Goal: Find contact information: Obtain details needed to contact an individual or organization

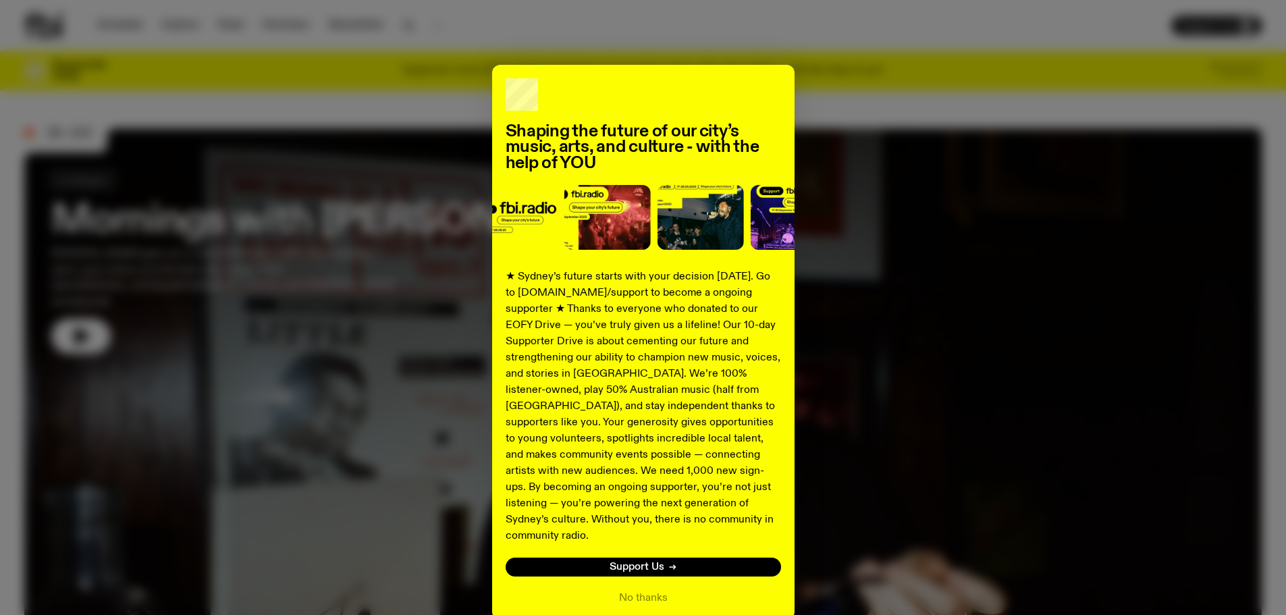
click at [827, 65] on div "Shaping the future of our city’s music, arts, and culture - with the help of YO…" at bounding box center [643, 342] width 1238 height 555
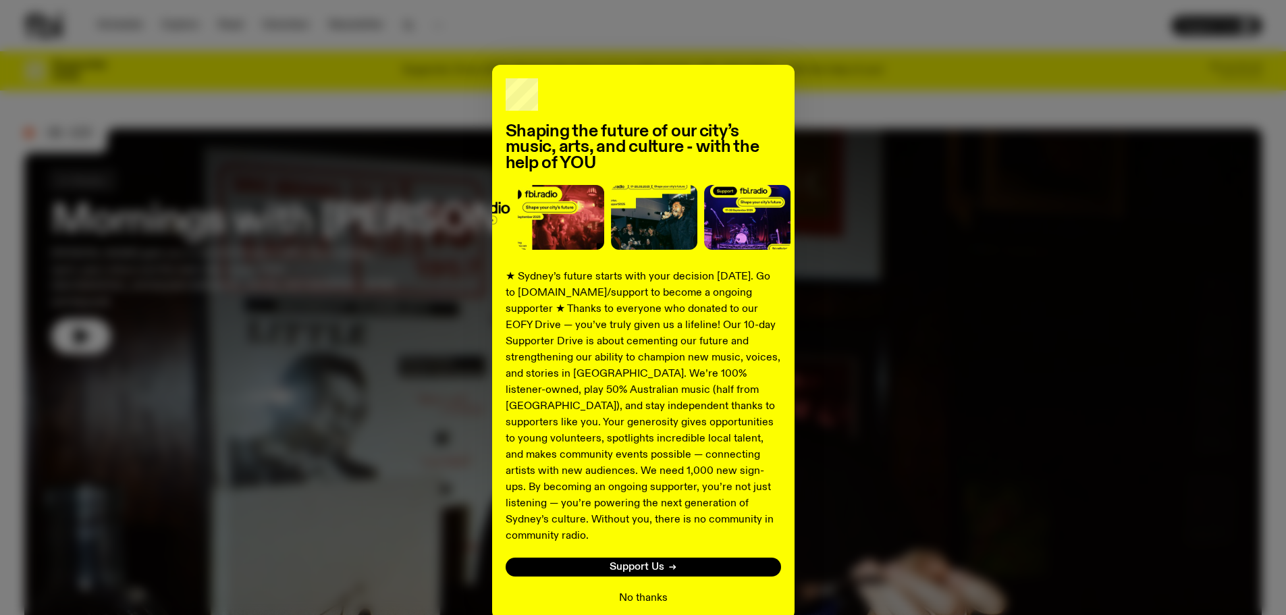
click at [631, 590] on button "No thanks" at bounding box center [643, 598] width 49 height 16
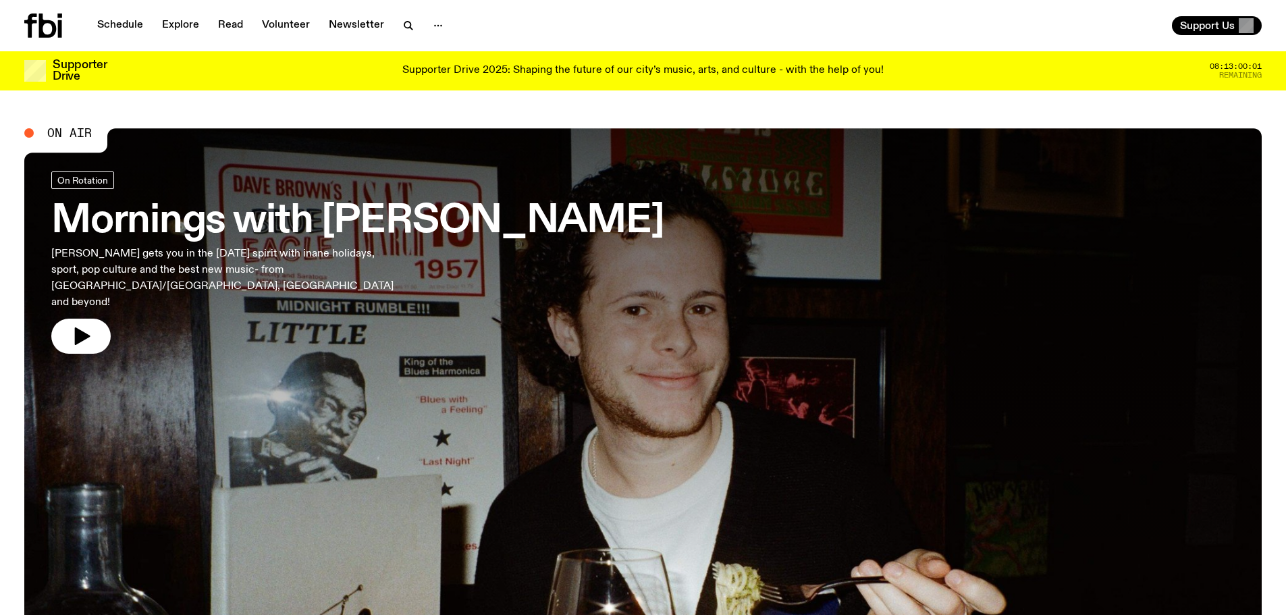
click at [49, 23] on icon at bounding box center [48, 26] width 18 height 24
click at [123, 27] on link "Schedule" at bounding box center [120, 25] width 62 height 19
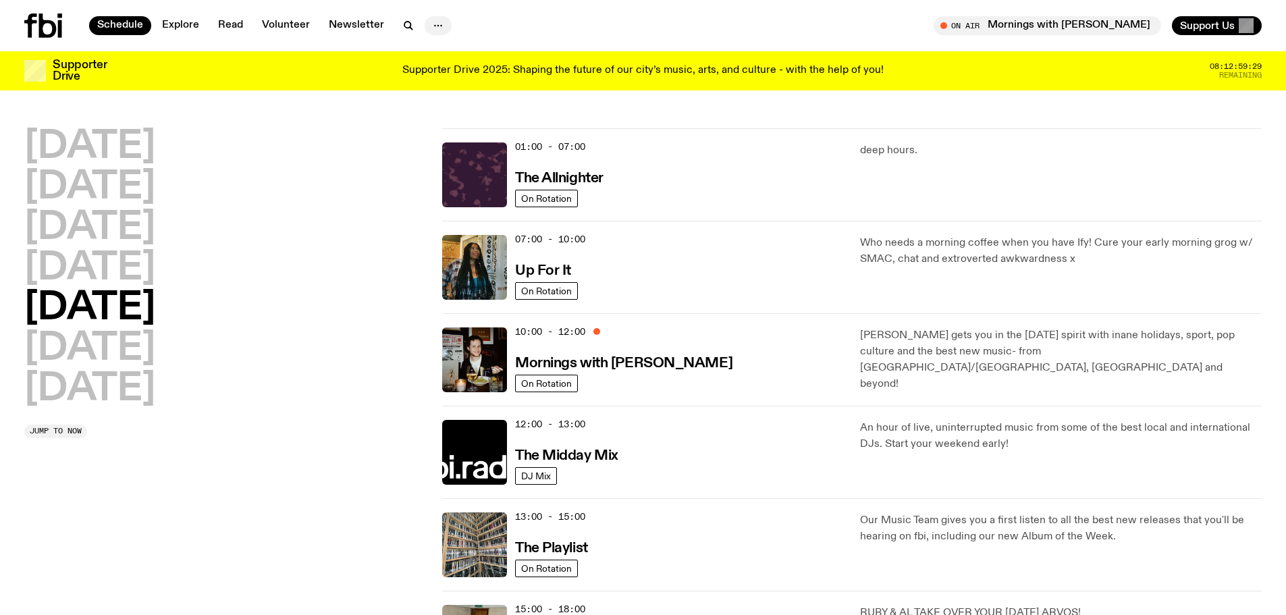
click at [431, 29] on icon "button" at bounding box center [438, 26] width 16 height 16
click at [115, 15] on div "Schedule Explore Read Volunteer Newsletter About Us Contact" at bounding box center [331, 26] width 614 height 24
click at [173, 27] on link "Explore" at bounding box center [180, 25] width 53 height 19
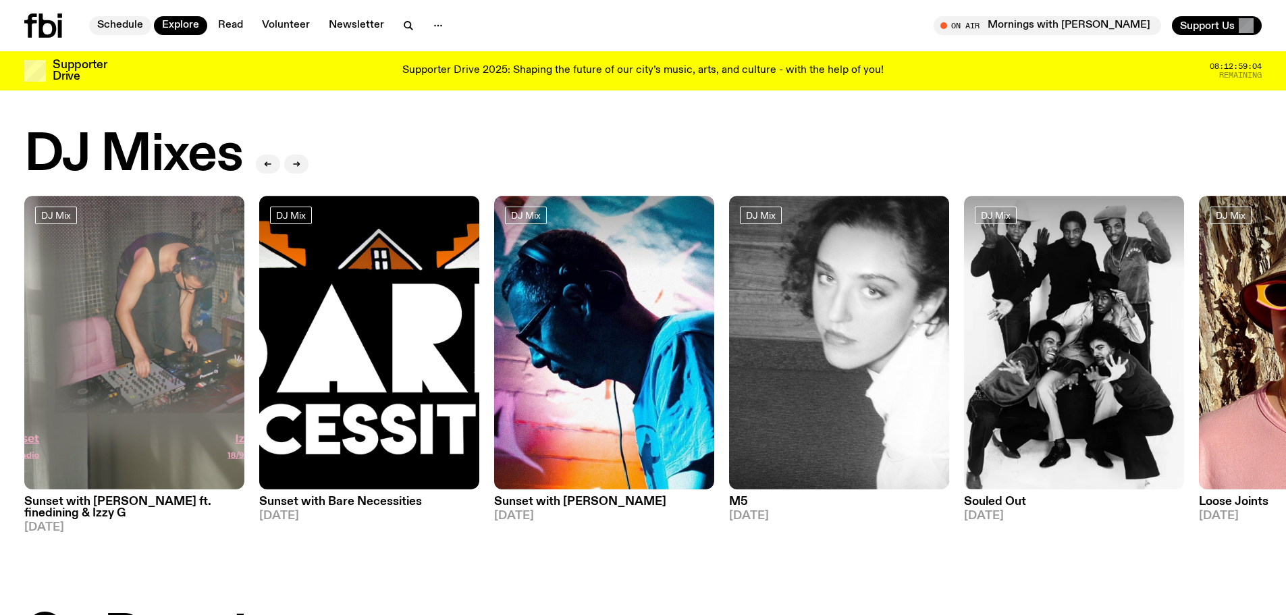
click at [134, 24] on link "Schedule" at bounding box center [120, 25] width 62 height 19
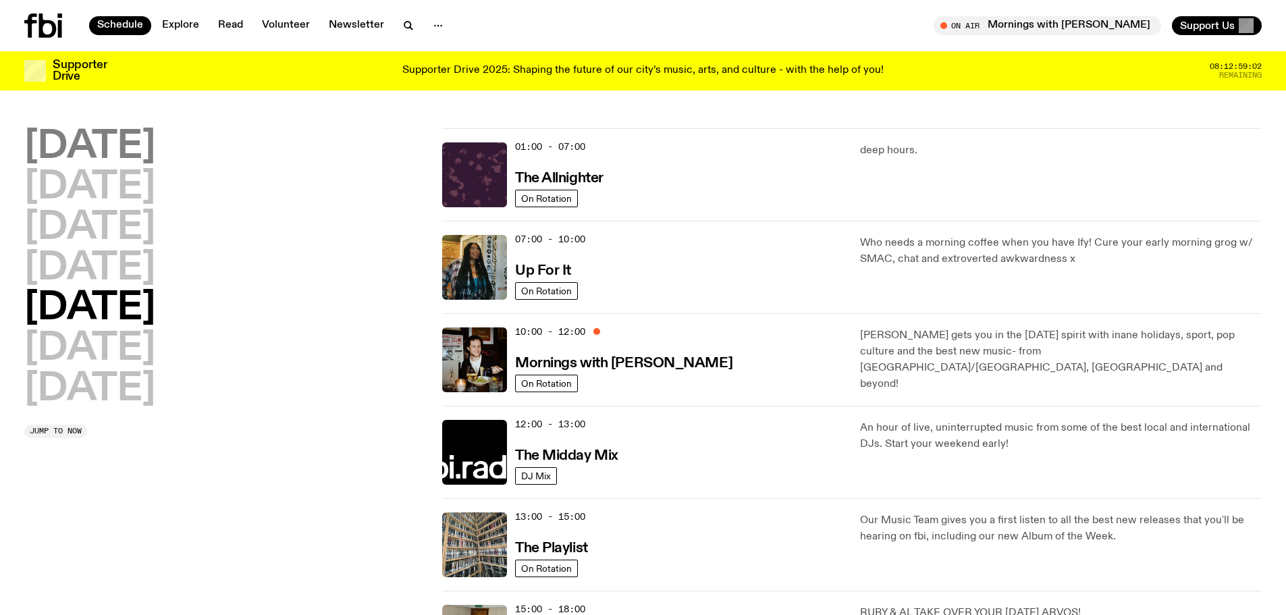
click at [142, 146] on h2 "[DATE]" at bounding box center [89, 147] width 131 height 38
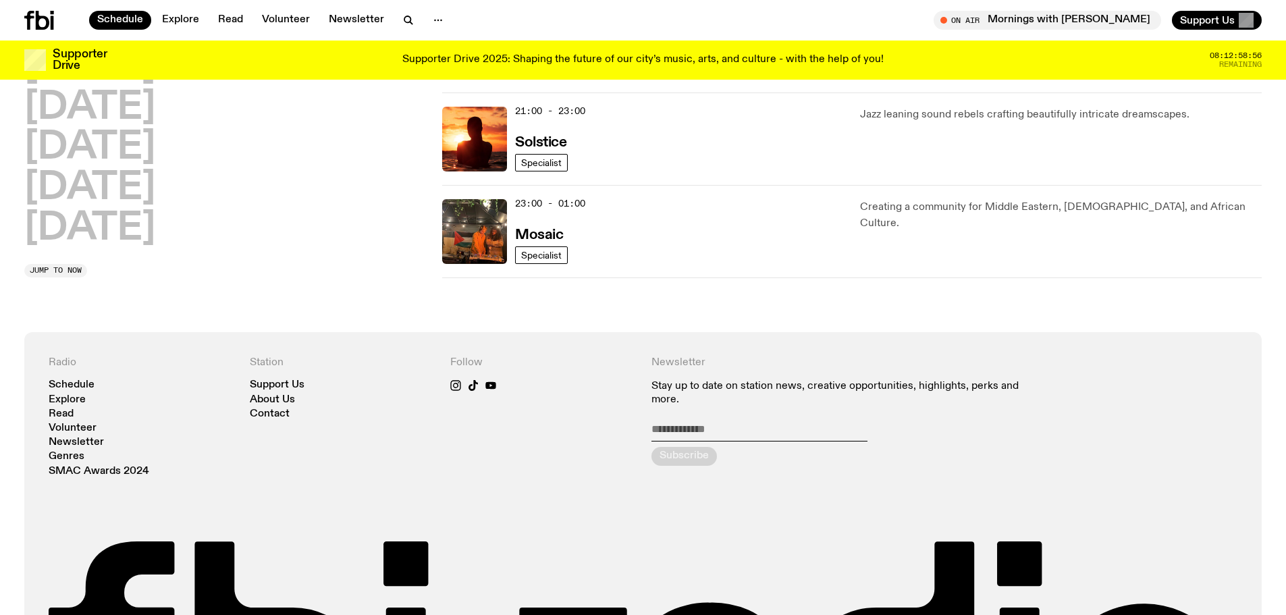
scroll to position [767, 0]
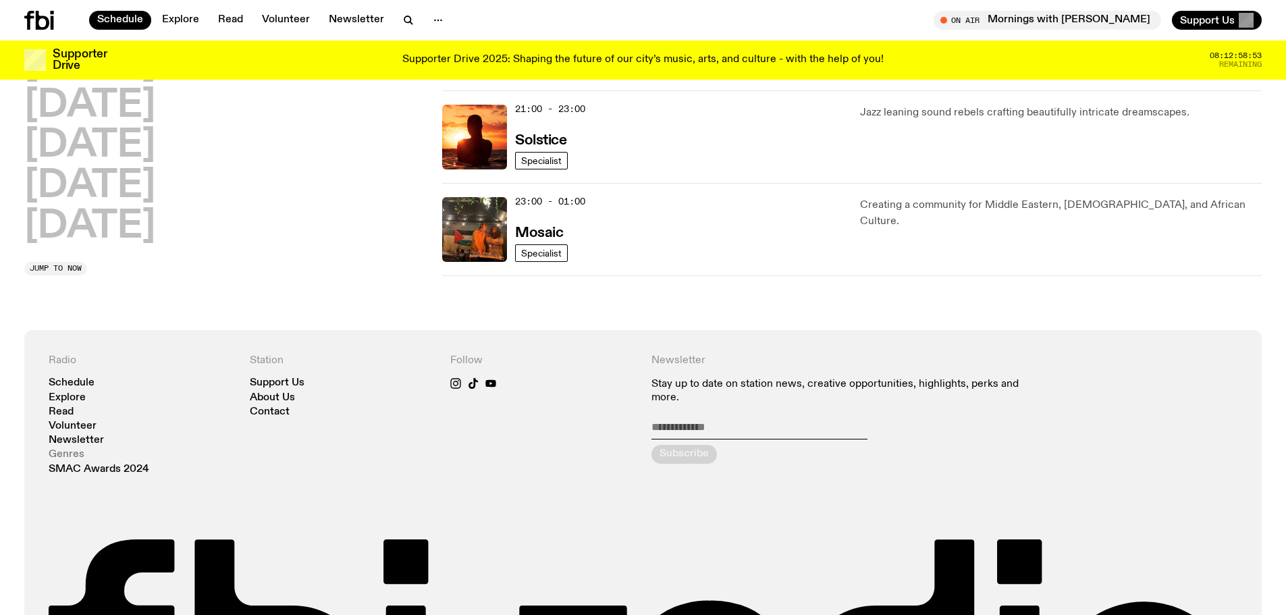
click at [73, 450] on link "Genres" at bounding box center [67, 455] width 36 height 10
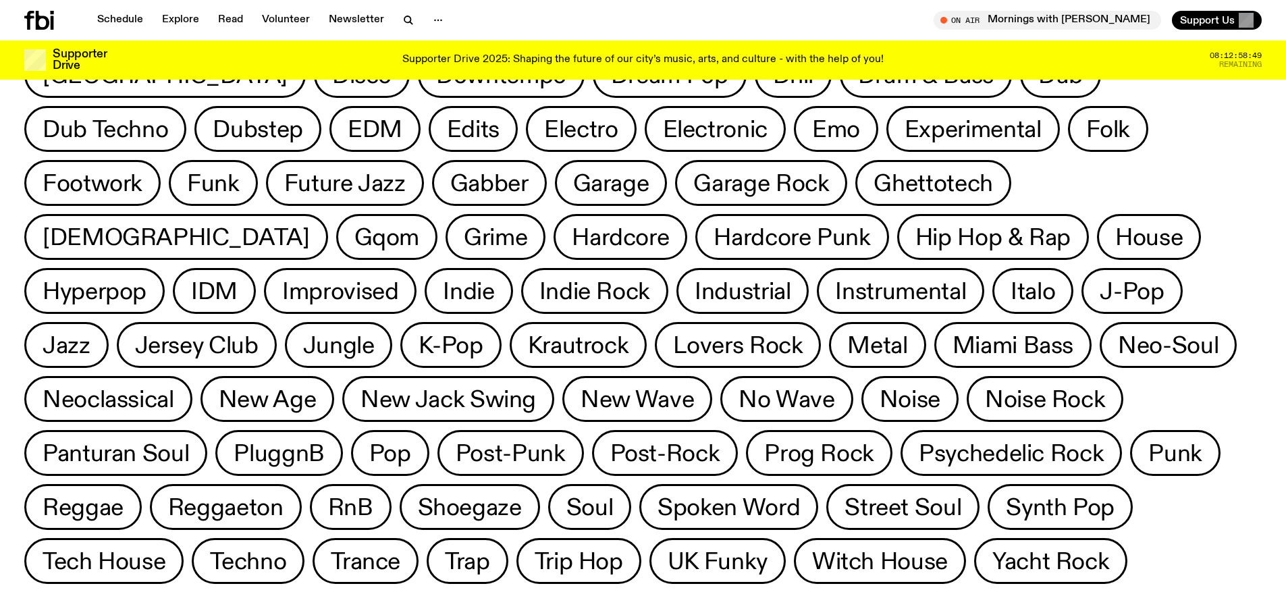
scroll to position [222, 0]
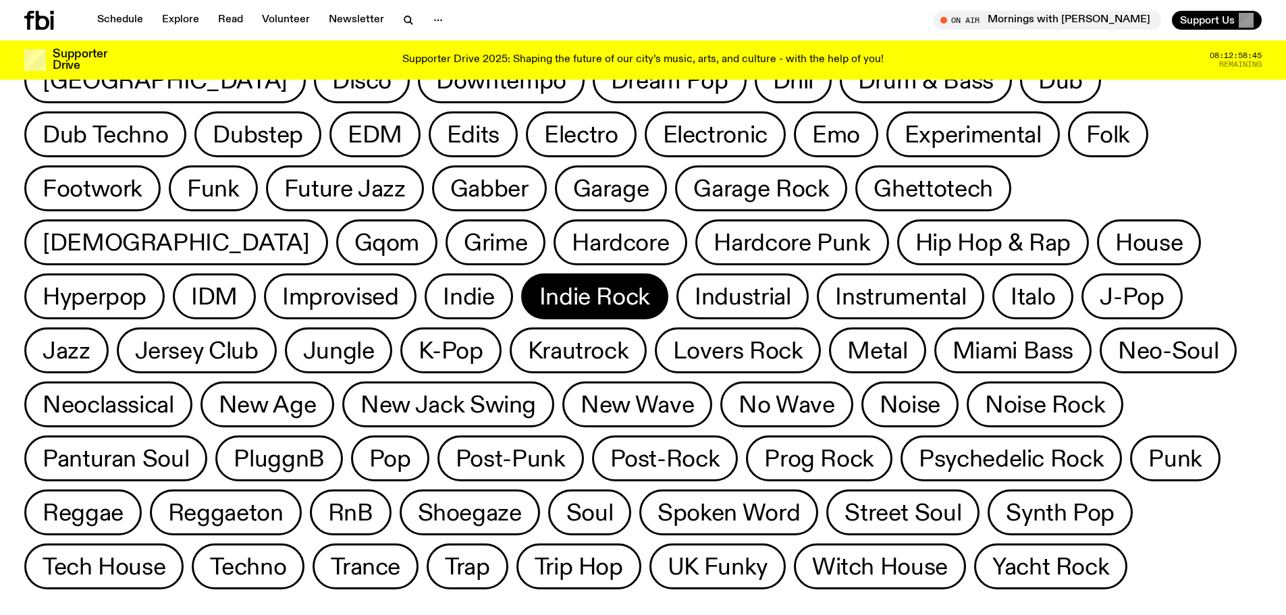
click at [650, 284] on span "Indie Rock" at bounding box center [595, 297] width 111 height 26
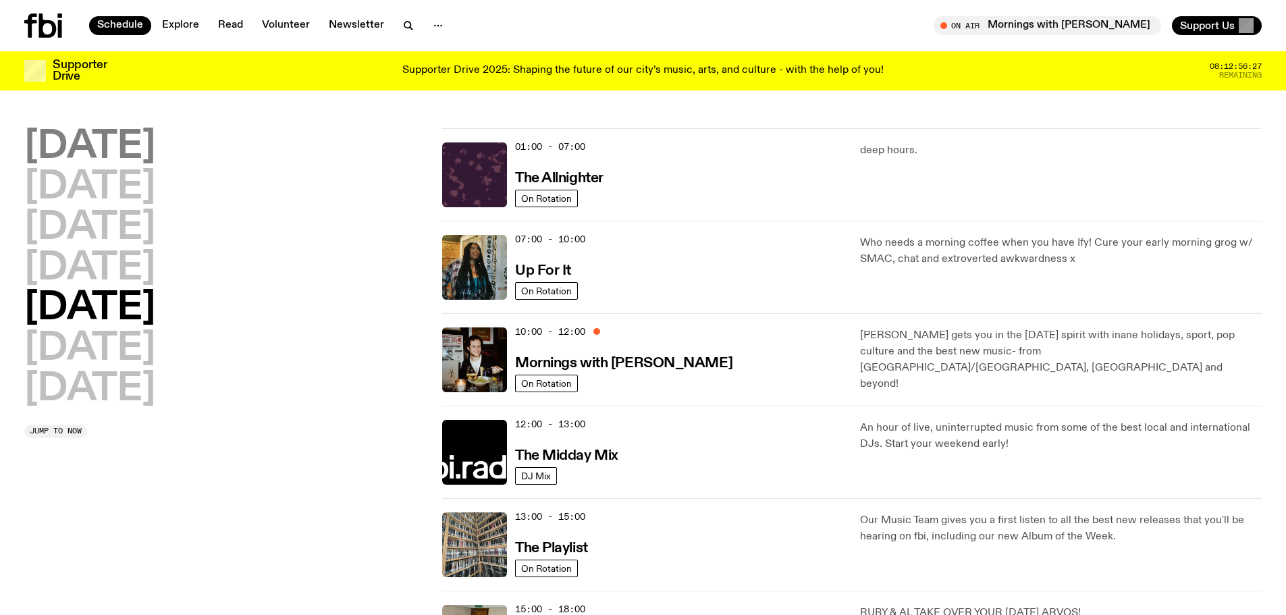
click at [95, 155] on h2 "[DATE]" at bounding box center [89, 147] width 131 height 38
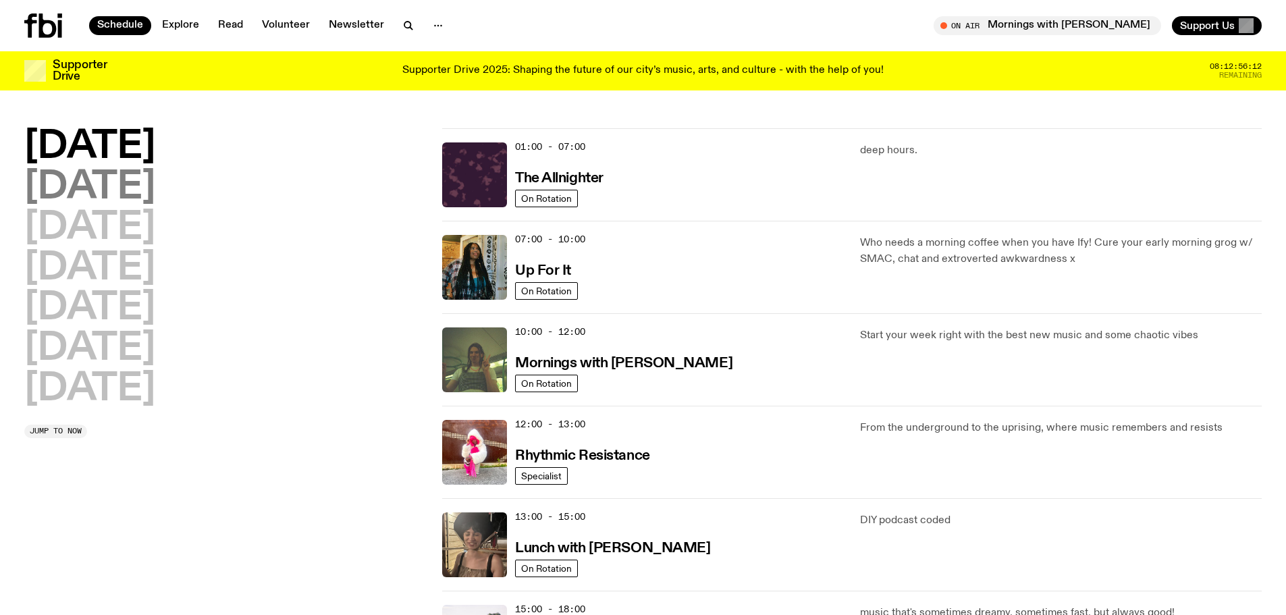
click at [145, 192] on h2 "[DATE]" at bounding box center [89, 188] width 131 height 38
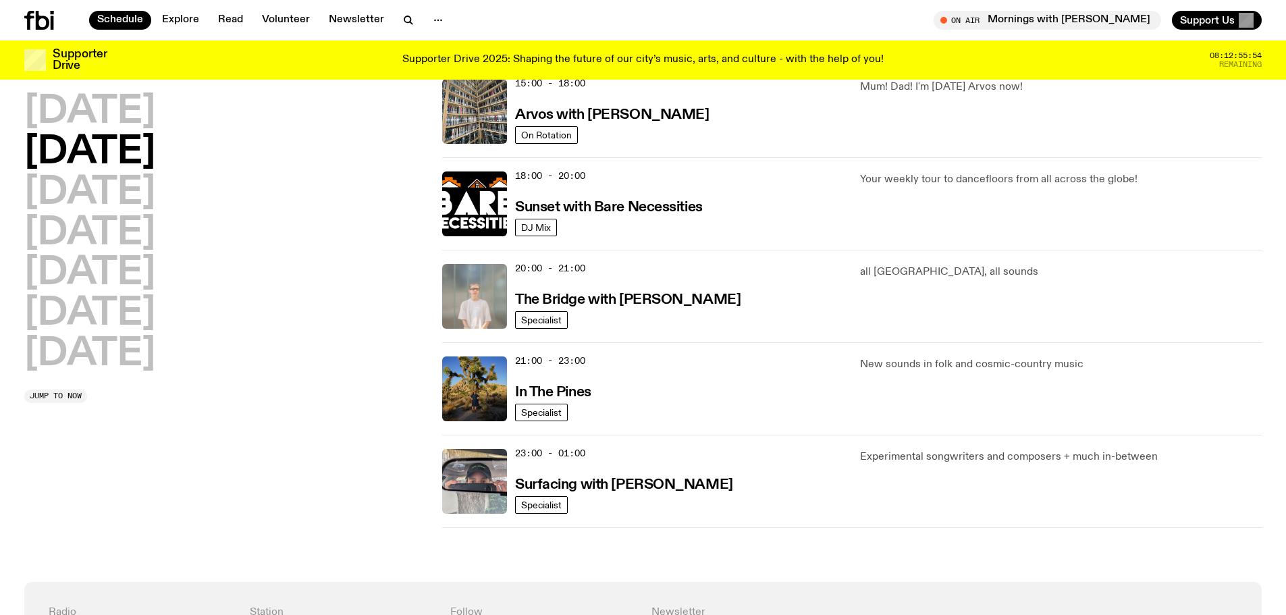
scroll to position [551, 0]
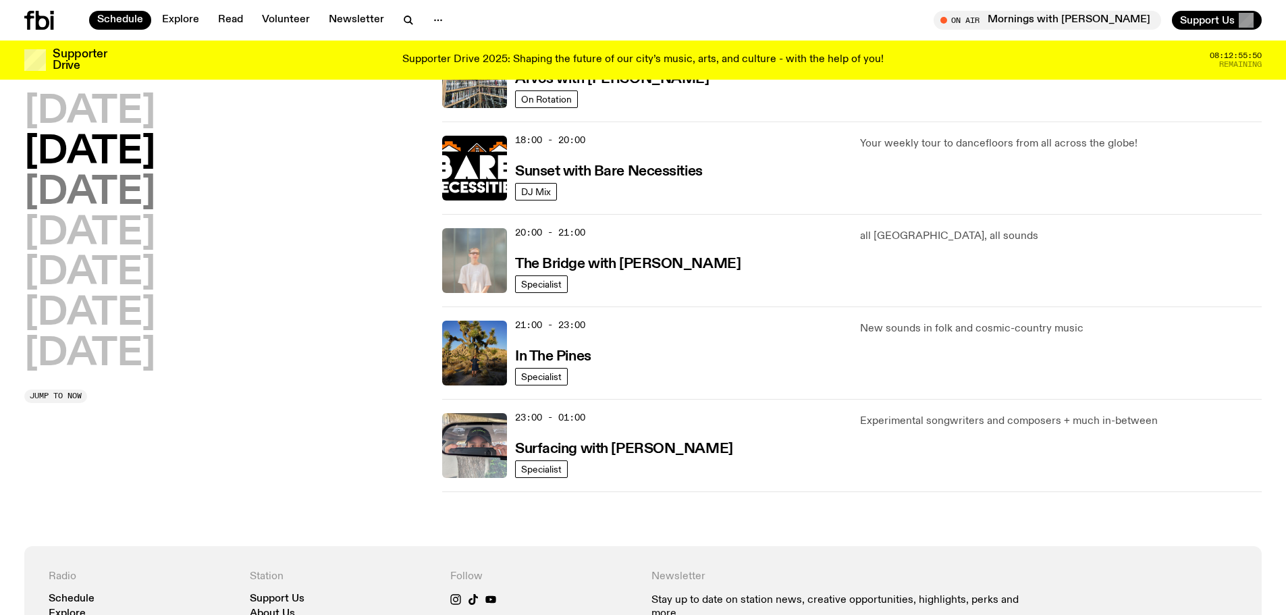
click at [132, 193] on h2 "[DATE]" at bounding box center [89, 193] width 131 height 38
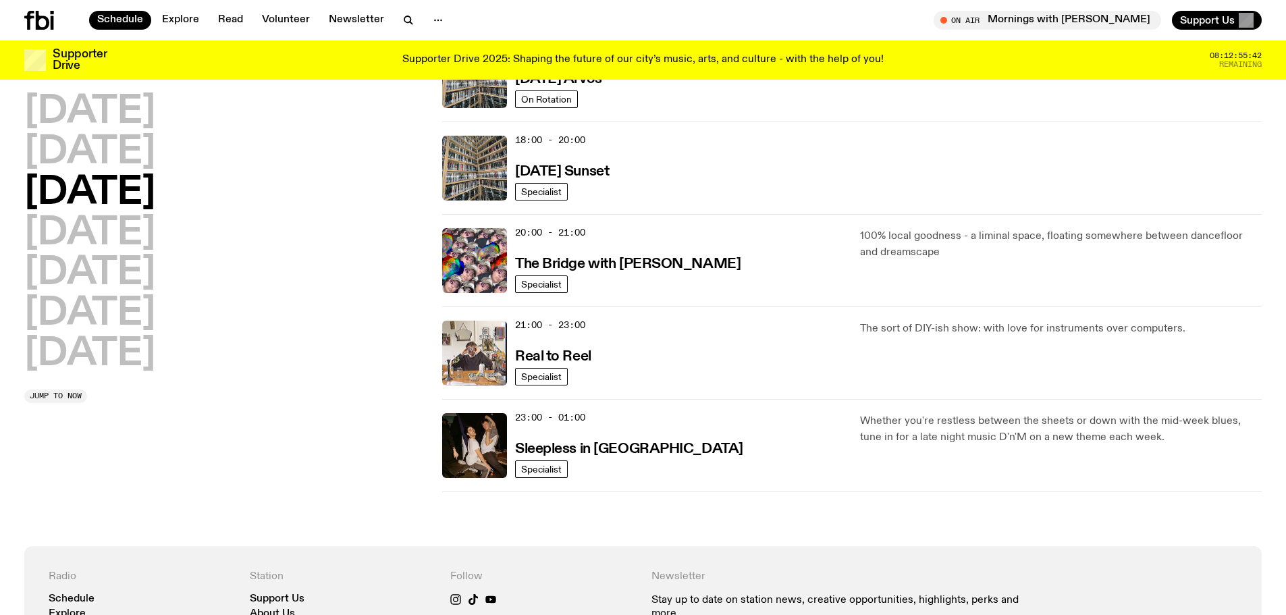
scroll to position [578, 0]
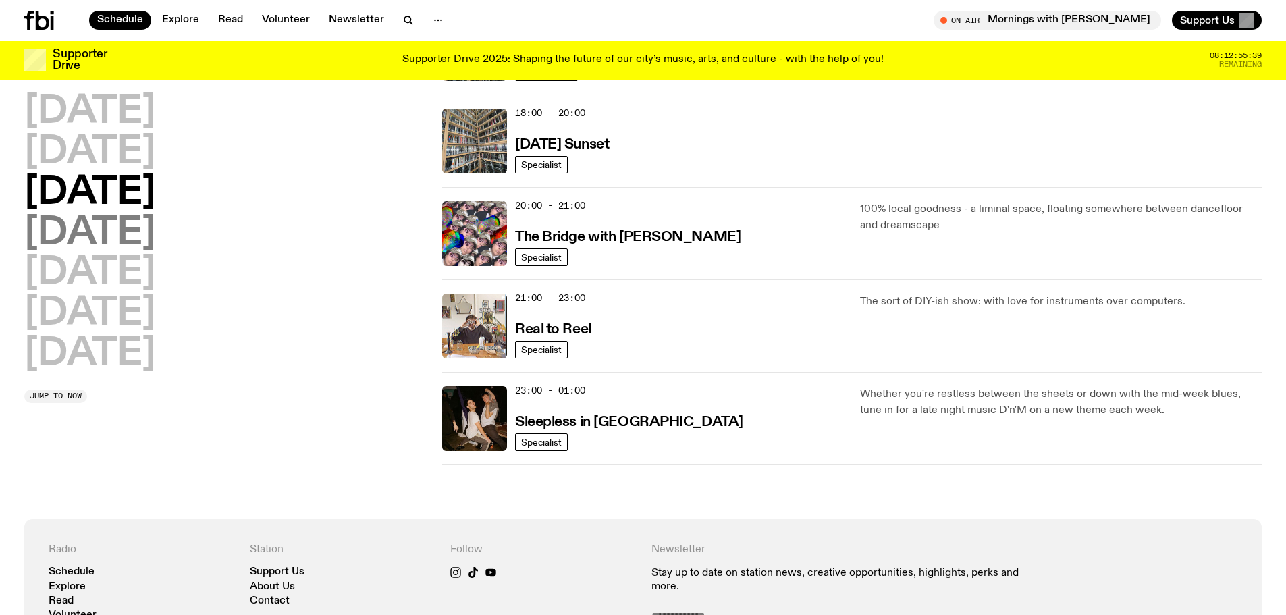
click at [121, 228] on h2 "[DATE]" at bounding box center [89, 234] width 131 height 38
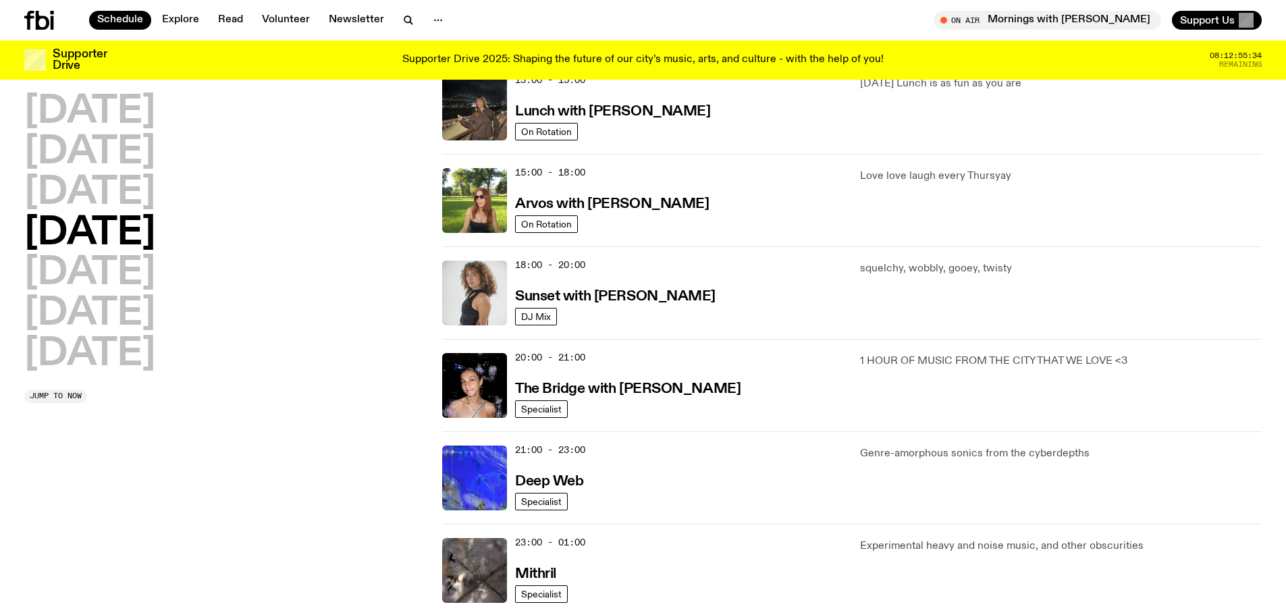
scroll to position [497, 0]
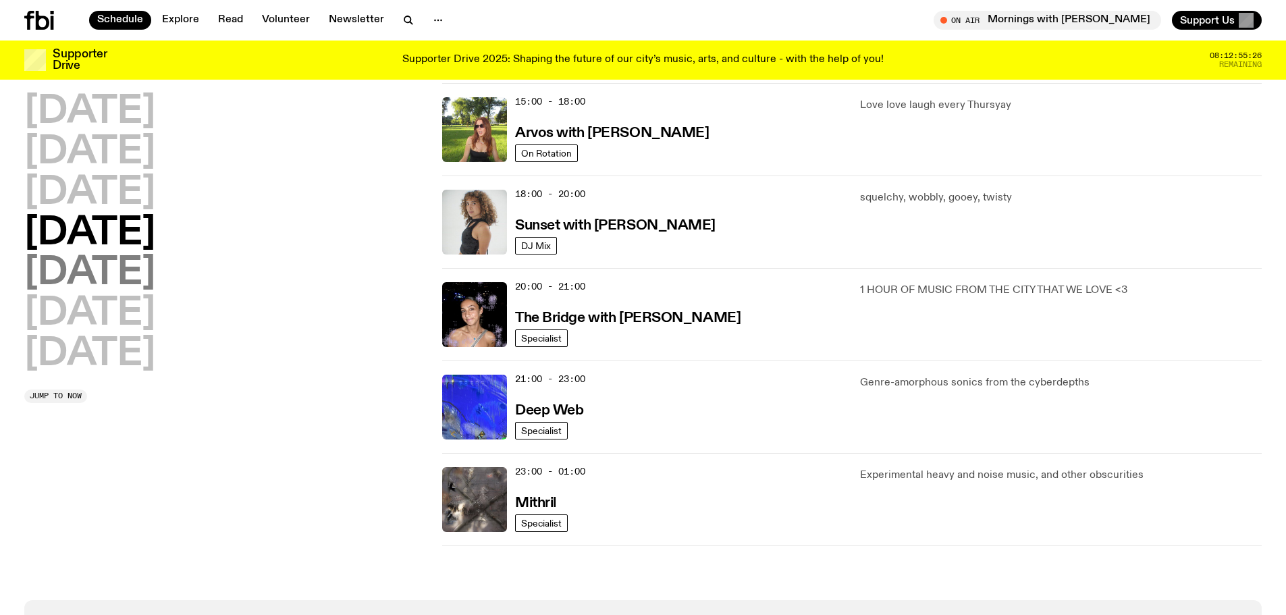
click at [126, 284] on h2 "[DATE]" at bounding box center [89, 274] width 131 height 38
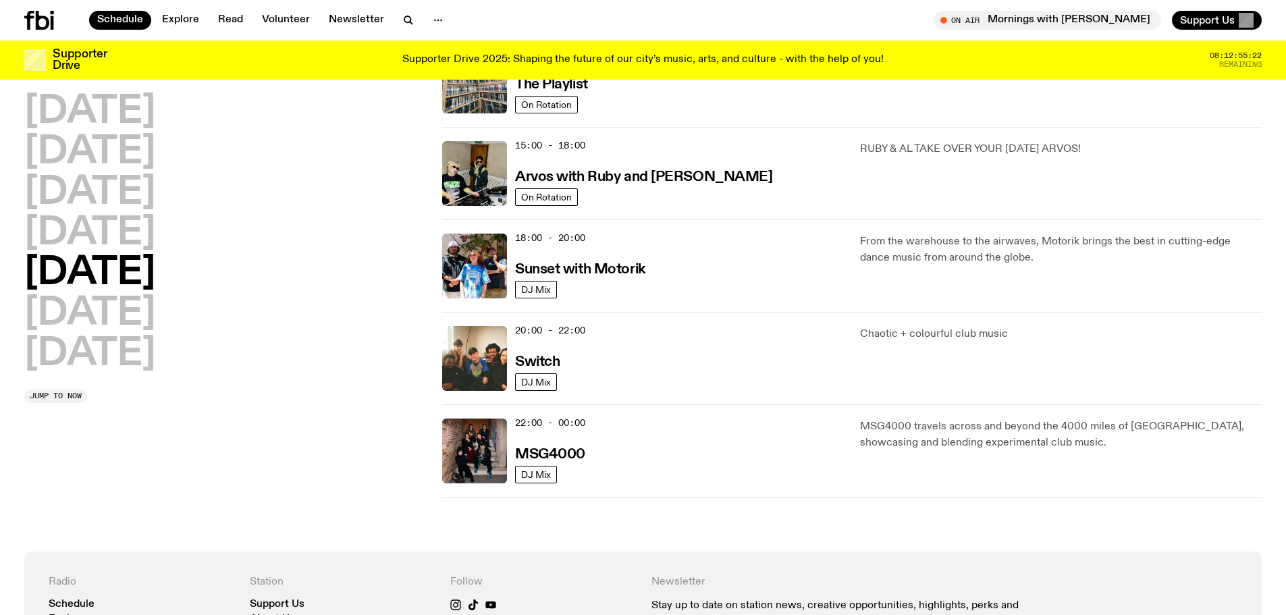
scroll to position [524, 0]
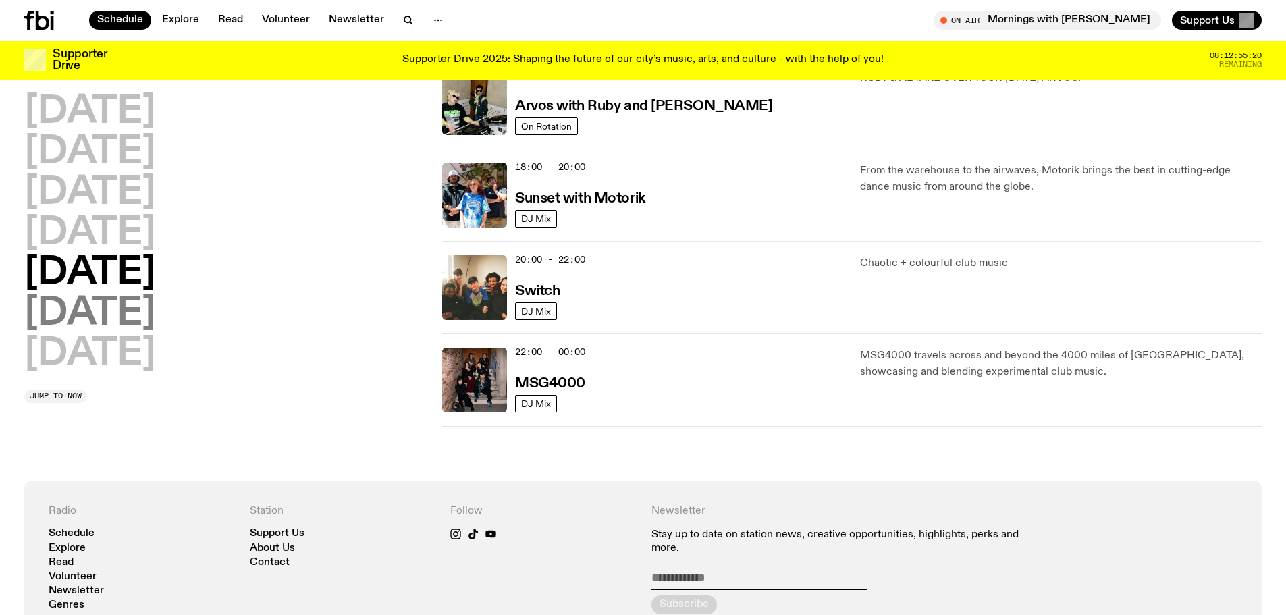
click at [116, 303] on h2 "[DATE]" at bounding box center [89, 314] width 131 height 38
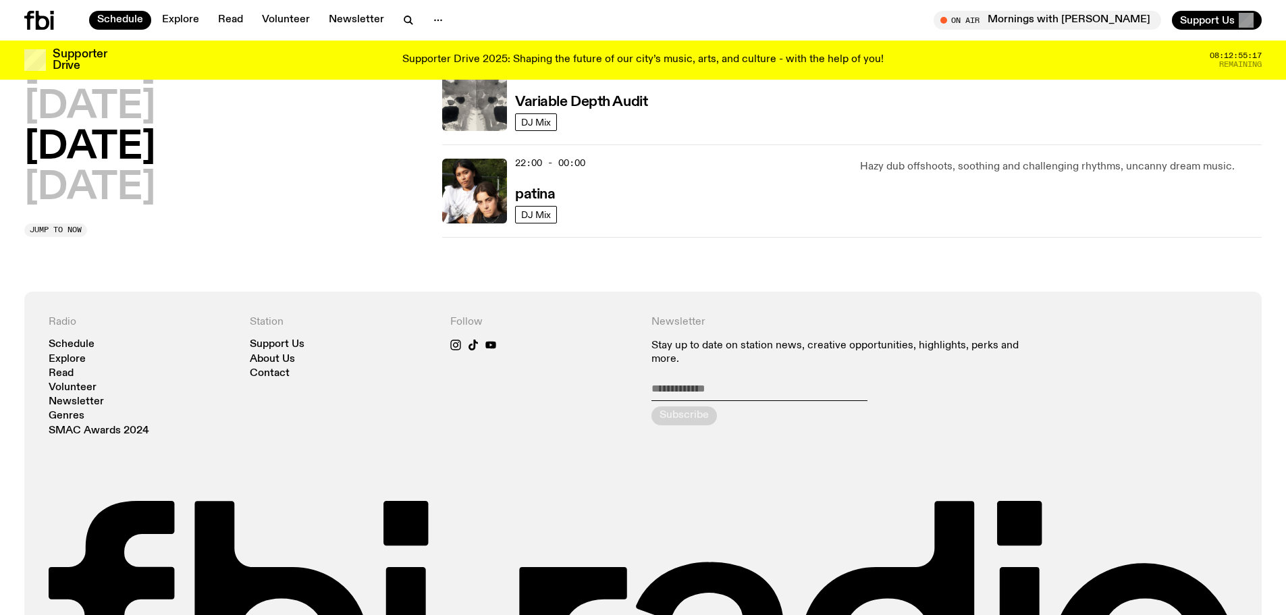
scroll to position [1037, 0]
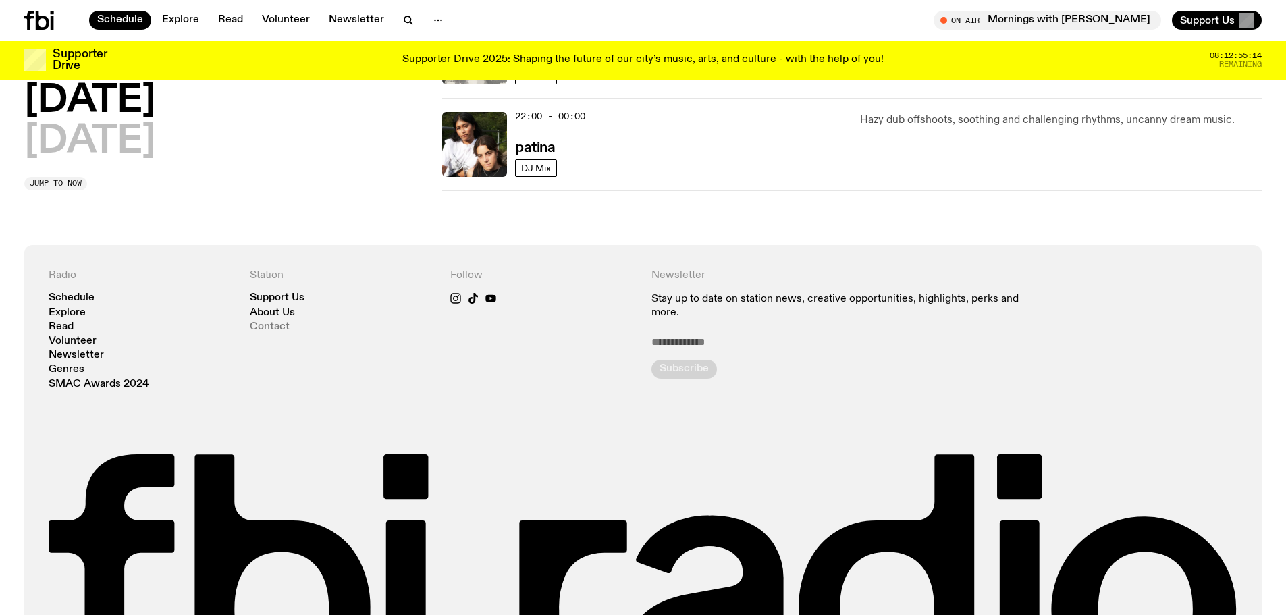
click at [273, 324] on link "Contact" at bounding box center [270, 327] width 40 height 10
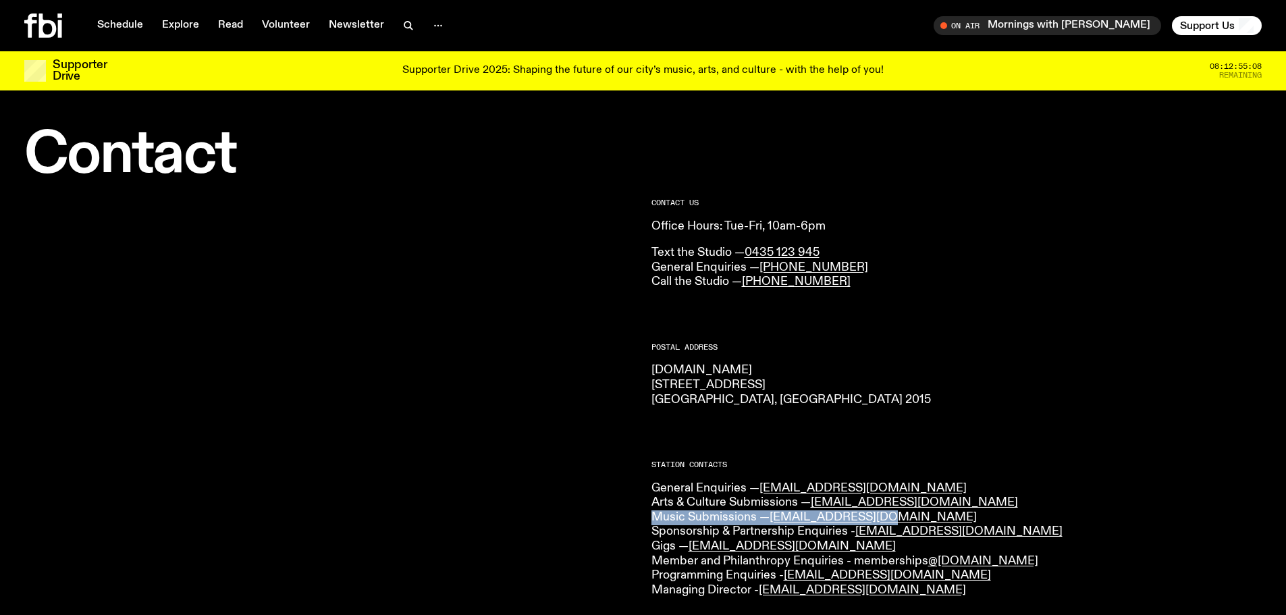
drag, startPoint x: 912, startPoint y: 516, endPoint x: 650, endPoint y: 518, distance: 262.0
click at [650, 518] on div "CONTACT US Office Hours: Tue-Fri, 10am-6pm Text the Studio — 0435 123 945 Gener…" at bounding box center [643, 614] width 1286 height 862
copy p "Music Submissions — music@fbiradio.com"
